Goal: Information Seeking & Learning: Check status

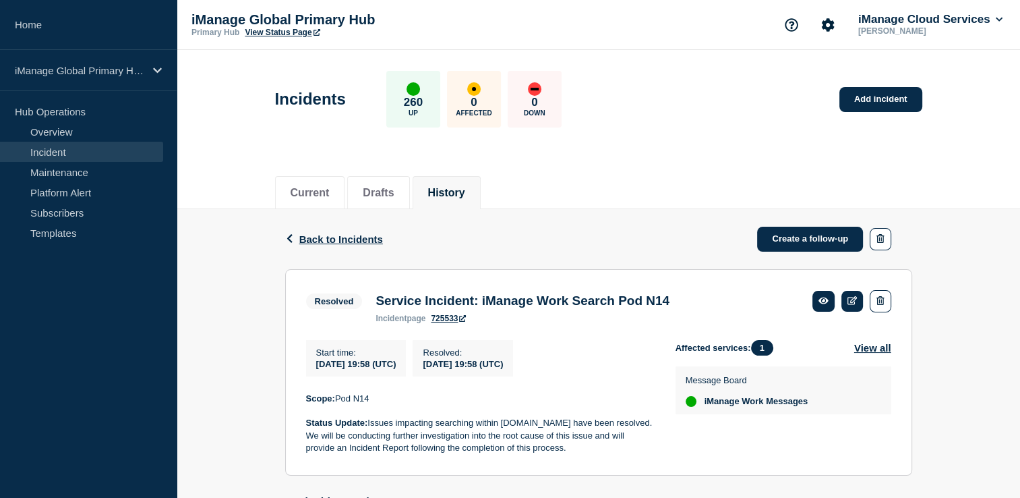
click at [543, 305] on h3 "Service Incident: iManage Work Search Pod N14" at bounding box center [523, 300] width 294 height 15
drag, startPoint x: 332, startPoint y: 367, endPoint x: 429, endPoint y: 362, distance: 97.2
click at [407, 362] on div "Start time : [DATE] 19:58 (UTC)" at bounding box center [356, 358] width 100 height 36
drag, startPoint x: 429, startPoint y: 362, endPoint x: 486, endPoint y: 368, distance: 57.0
click at [486, 368] on span "[DATE] 19:58 (UTC)" at bounding box center [463, 364] width 80 height 10
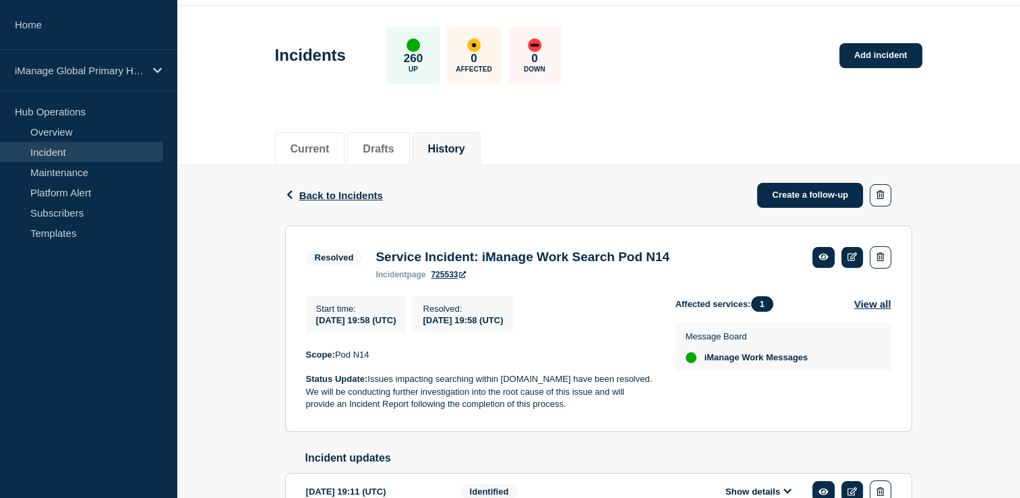
scroll to position [67, 0]
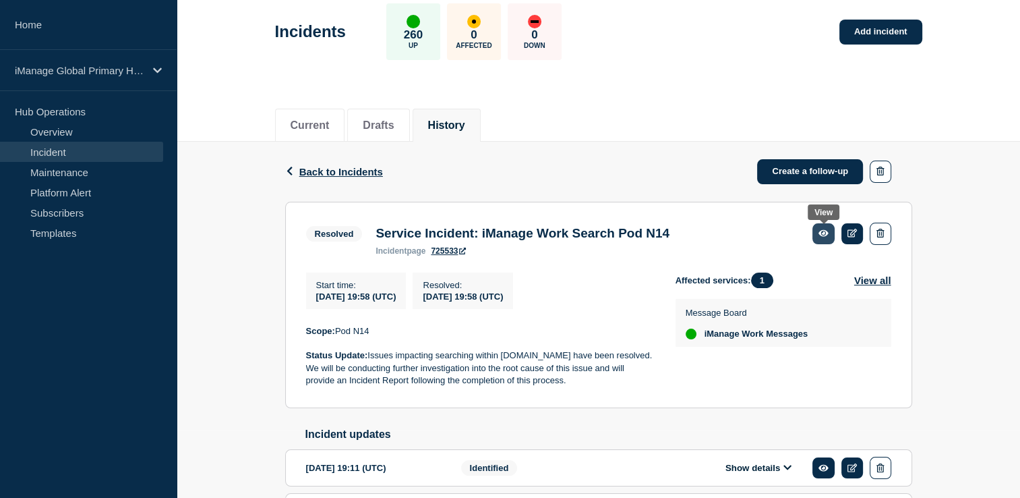
click at [817, 236] on link at bounding box center [824, 233] width 22 height 21
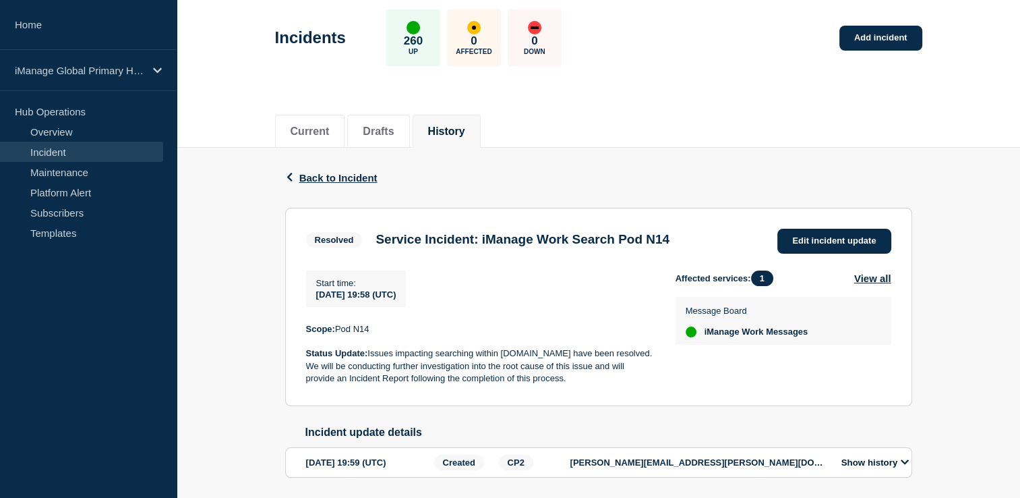
scroll to position [109, 0]
